Goal: Register for event/course

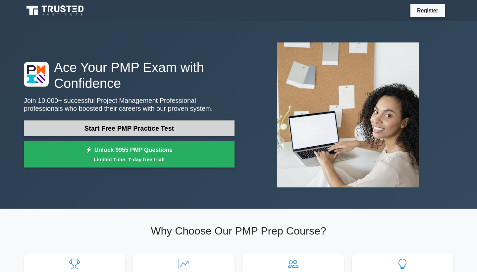
click at [199, 127] on link "Start Free PMP Practice Test" at bounding box center [129, 128] width 211 height 16
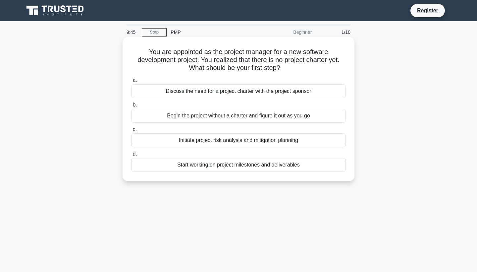
click at [244, 93] on div "Discuss the need for a project charter with the project sponsor" at bounding box center [238, 91] width 215 height 14
click at [131, 83] on input "a. Discuss the need for a project charter with the project sponsor" at bounding box center [131, 80] width 0 height 4
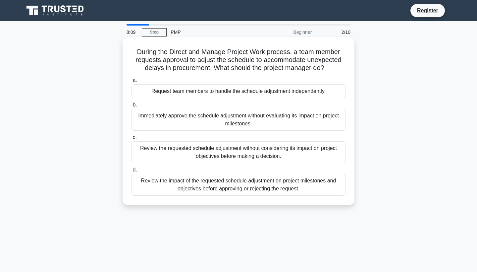
click at [263, 91] on div "Request team members to handle the schedule adjustment independently." at bounding box center [238, 91] width 215 height 14
click at [131, 83] on input "a. Request team members to handle the schedule adjustment independently." at bounding box center [131, 80] width 0 height 4
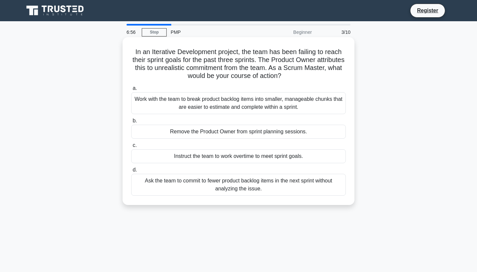
click at [227, 99] on div "Work with the team to break product backlog items into smaller, manageable chun…" at bounding box center [238, 103] width 215 height 22
click at [131, 91] on input "a. Work with the team to break product backlog items into smaller, manageable c…" at bounding box center [131, 88] width 0 height 4
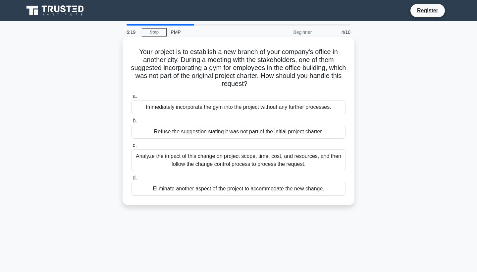
click at [166, 160] on div "Analyze the impact of this change on project scope, time, cost, and resources, …" at bounding box center [238, 160] width 215 height 22
click at [131, 148] on input "c. Analyze the impact of this change on project scope, time, cost, and resource…" at bounding box center [131, 145] width 0 height 4
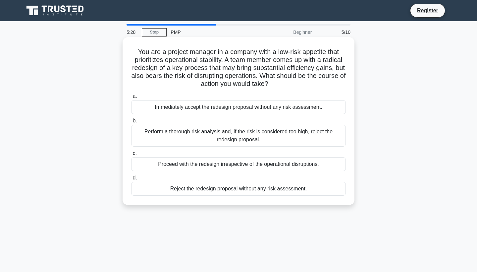
click at [162, 139] on div "Perform a thorough risk analysis and, if the risk is considered too high, rejec…" at bounding box center [238, 136] width 215 height 22
click at [131, 123] on input "b. Perform a thorough risk analysis and, if the risk is considered too high, re…" at bounding box center [131, 121] width 0 height 4
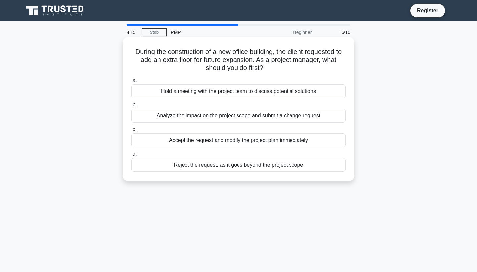
click at [239, 89] on div "Hold a meeting with the project team to discuss potential solutions" at bounding box center [238, 91] width 215 height 14
click at [131, 83] on input "a. Hold a meeting with the project team to discuss potential solutions" at bounding box center [131, 80] width 0 height 4
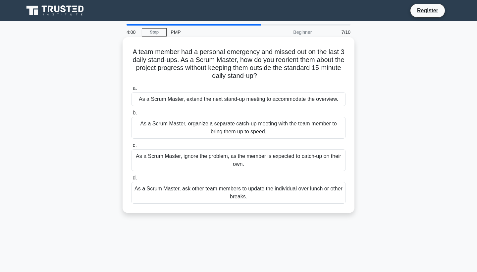
click at [262, 131] on div "As a Scrum Master, organize a separate catch-up meeting with the team member to…" at bounding box center [238, 128] width 215 height 22
click at [131, 115] on input "b. As a Scrum Master, organize a separate catch-up meeting with the team member…" at bounding box center [131, 113] width 0 height 4
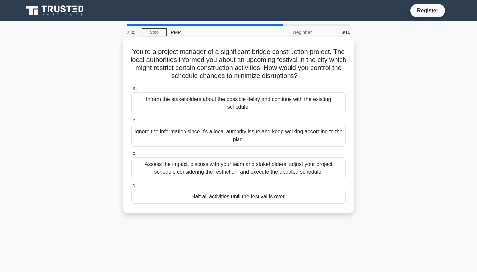
click at [241, 163] on div "Assess the impact, discuss with your team and stakeholders, adjust your project…" at bounding box center [238, 168] width 215 height 22
click at [131, 156] on input "c. Assess the impact, discuss with your team and stakeholders, adjust your proj…" at bounding box center [131, 153] width 0 height 4
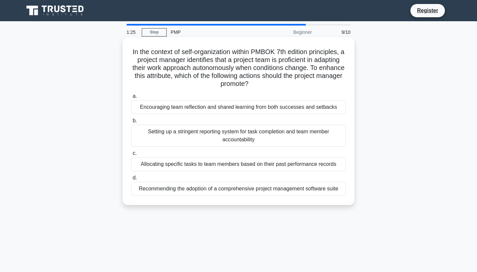
click at [250, 138] on div "Setting up a stringent reporting system for task completion and team member acc…" at bounding box center [238, 136] width 215 height 22
click at [131, 123] on input "b. Setting up a stringent reporting system for task completion and team member …" at bounding box center [131, 121] width 0 height 4
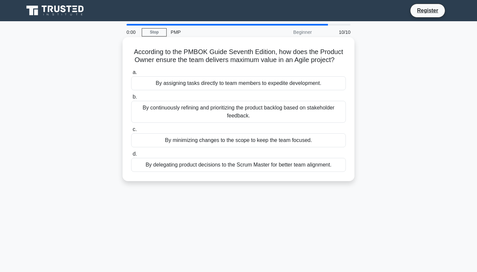
click at [276, 113] on div "By continuously refining and prioritizing the product backlog based on stakehol…" at bounding box center [238, 112] width 215 height 22
click at [131, 99] on input "b. By continuously refining and prioritizing the product backlog based on stake…" at bounding box center [131, 97] width 0 height 4
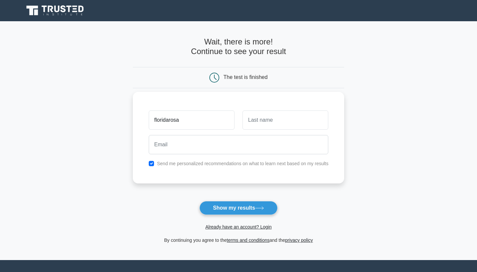
type input "floridarosa"
click at [276, 130] on div at bounding box center [286, 120] width 94 height 25
type input "Taaaseu"
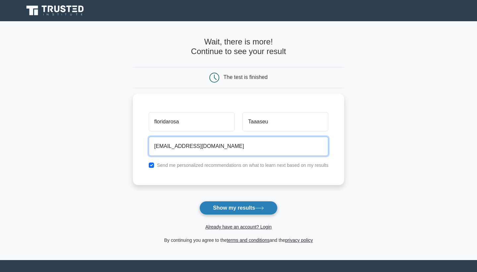
type input "uputauafloridarose@gmail.com"
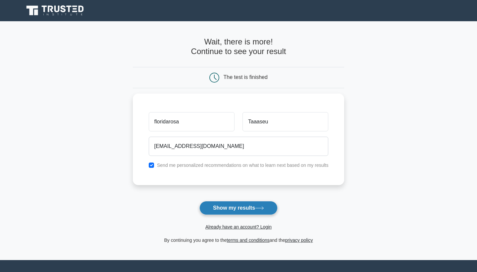
click at [236, 210] on button "Show my results" at bounding box center [239, 208] width 78 height 14
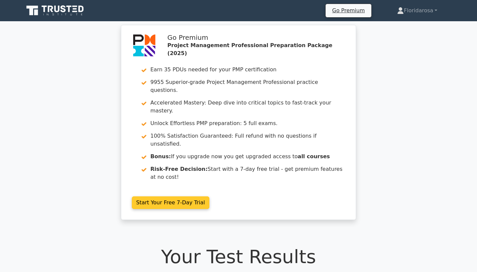
click at [153, 196] on link "Start Your Free 7-Day Trial" at bounding box center [171, 202] width 78 height 13
